Goal: Task Accomplishment & Management: Use online tool/utility

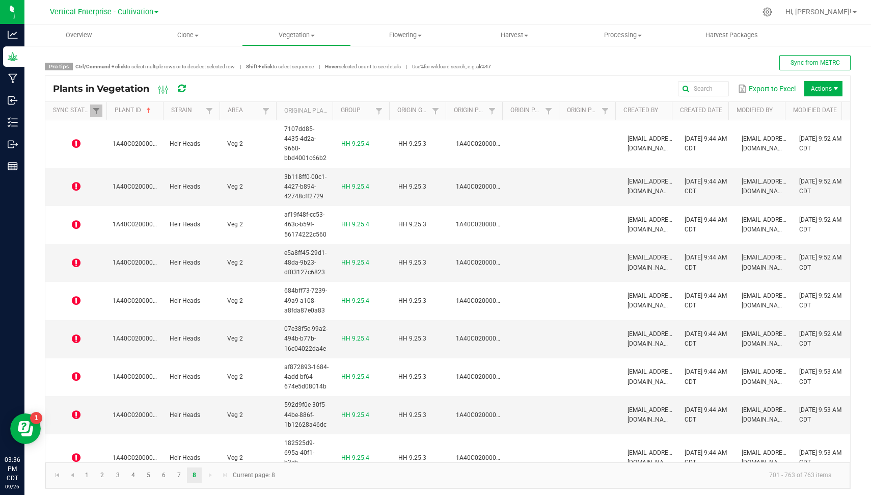
scroll to position [2312, 0]
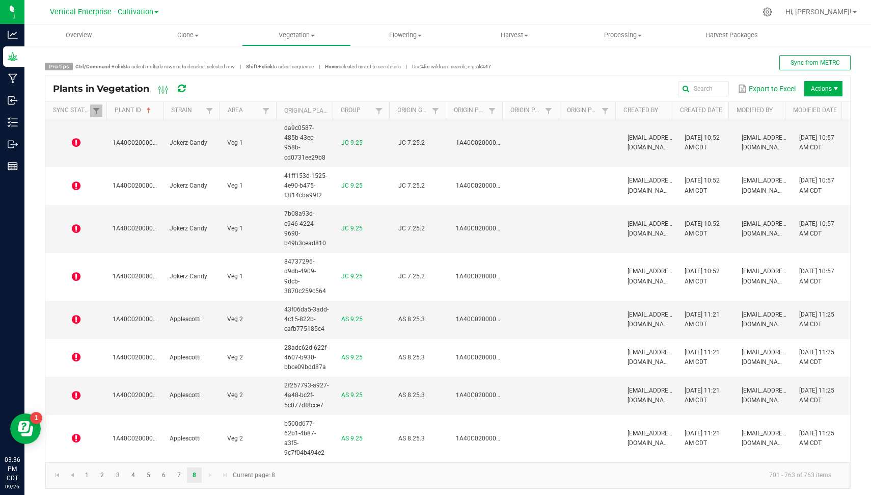
click at [183, 89] on icon at bounding box center [182, 88] width 8 height 9
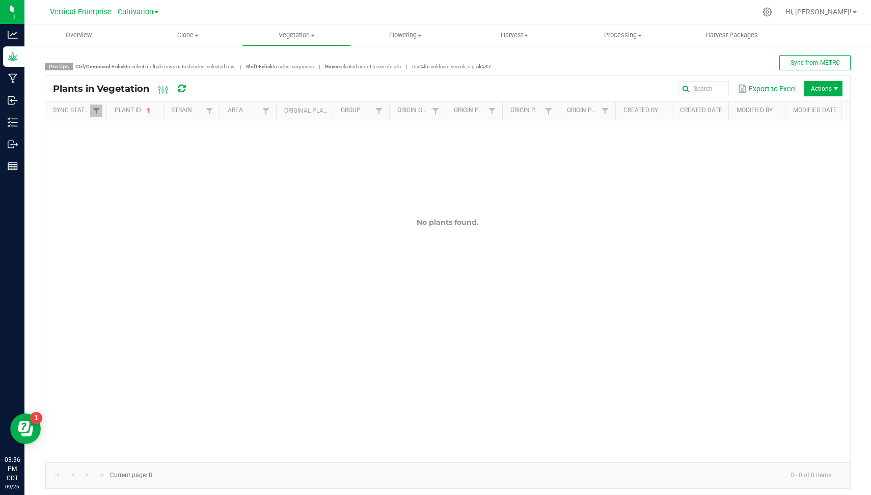
scroll to position [0, 0]
click at [183, 89] on icon at bounding box center [182, 88] width 8 height 9
click at [97, 111] on span at bounding box center [96, 111] width 8 height 8
click at [126, 181] on li "Out of sync" at bounding box center [145, 179] width 99 height 13
checkbox sync "false"
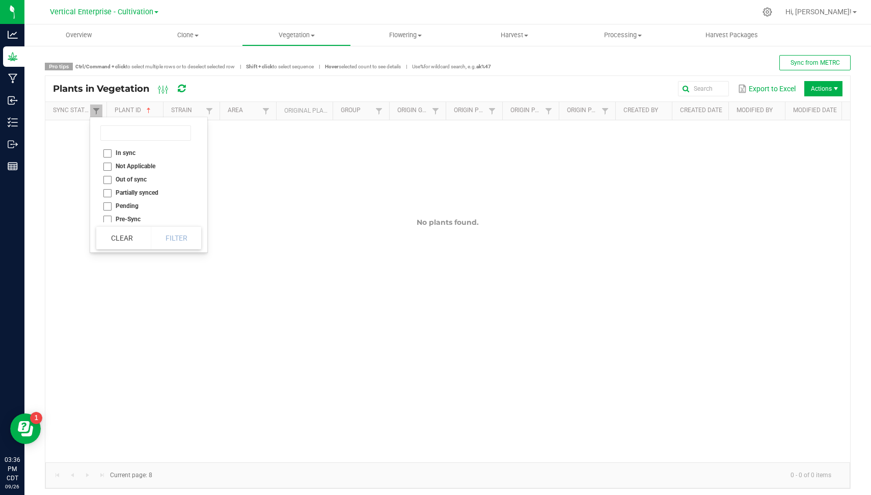
click at [109, 152] on li "In sync" at bounding box center [145, 152] width 99 height 13
checkbox sync "true"
click at [178, 238] on button "Filter" at bounding box center [176, 238] width 51 height 22
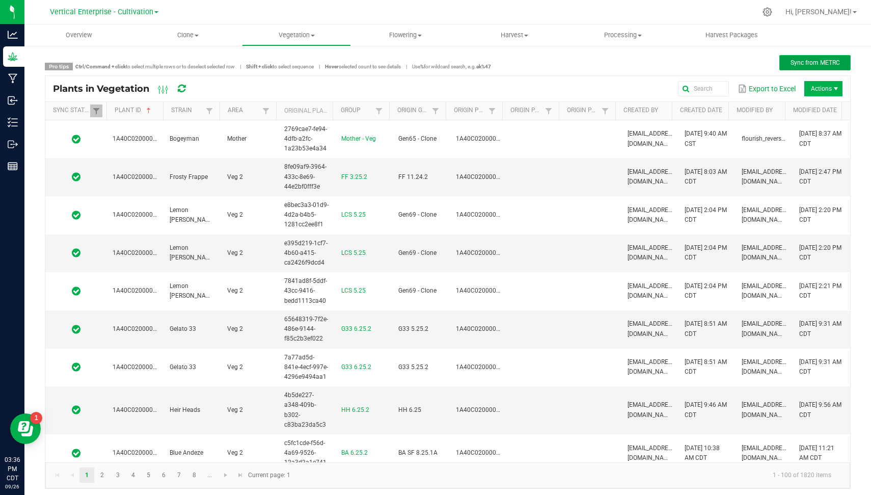
click at [800, 62] on span "Sync from METRC" at bounding box center [815, 62] width 49 height 7
click at [106, 16] on span "Vertical Enterprise - Cultivation" at bounding box center [101, 12] width 103 height 9
click at [106, 54] on link "Vertical Enterprise - Manufacturing" at bounding box center [104, 50] width 149 height 14
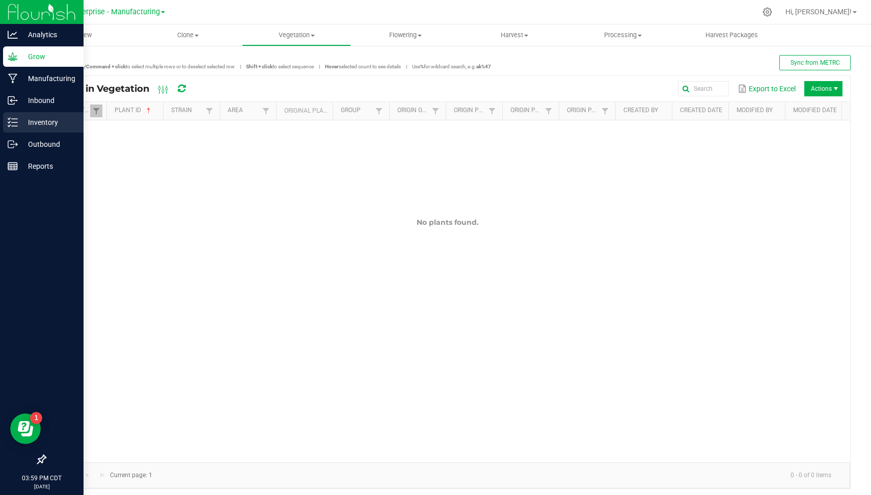
click at [18, 117] on p "Inventory" at bounding box center [48, 122] width 61 height 12
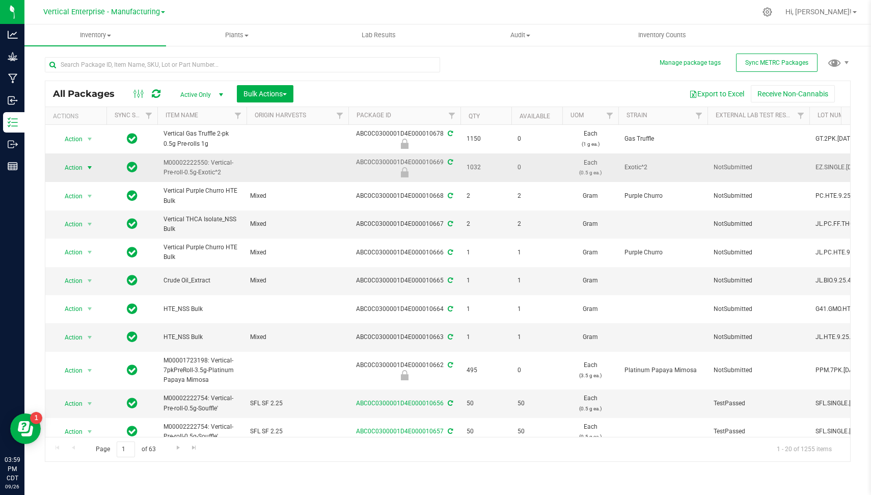
click at [76, 165] on span "Action" at bounding box center [70, 167] width 28 height 14
click at [79, 330] on span "Action" at bounding box center [70, 337] width 28 height 14
click at [93, 173] on li "Create package" at bounding box center [87, 176] width 63 height 15
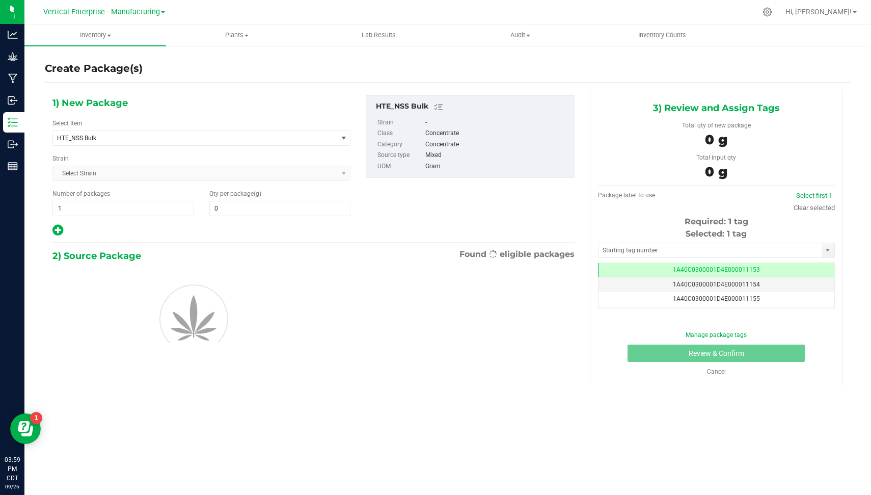
type input "0.0000"
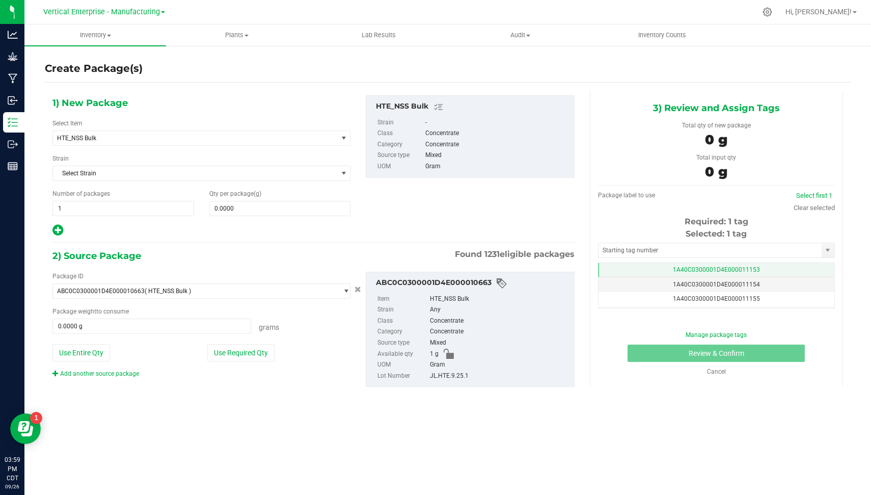
click at [740, 273] on td "1A40C0300001D4E000011153" at bounding box center [717, 270] width 236 height 15
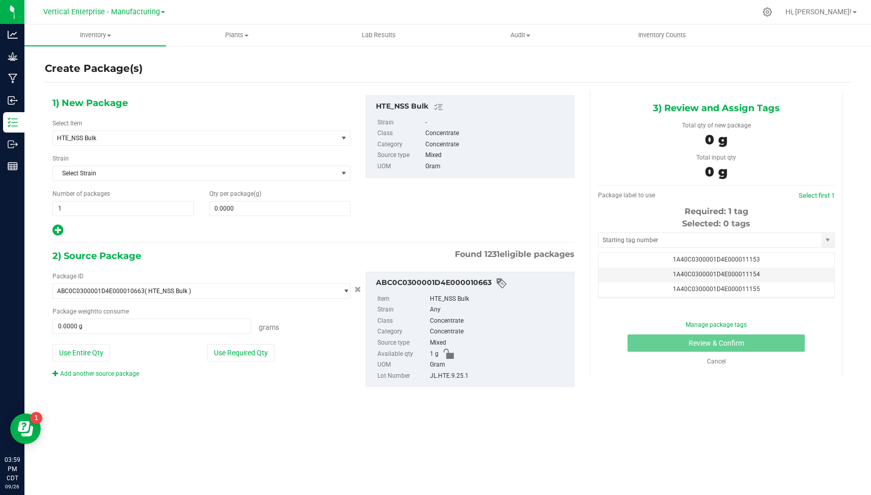
click at [853, 246] on div "Create Package(s) 1) New Package Select Item HTE_NSS Bulk Badder_NSS Badder_NSS…" at bounding box center [447, 204] width 847 height 318
click at [721, 362] on link "Cancel" at bounding box center [716, 361] width 19 height 7
